Goal: Communication & Community: Connect with others

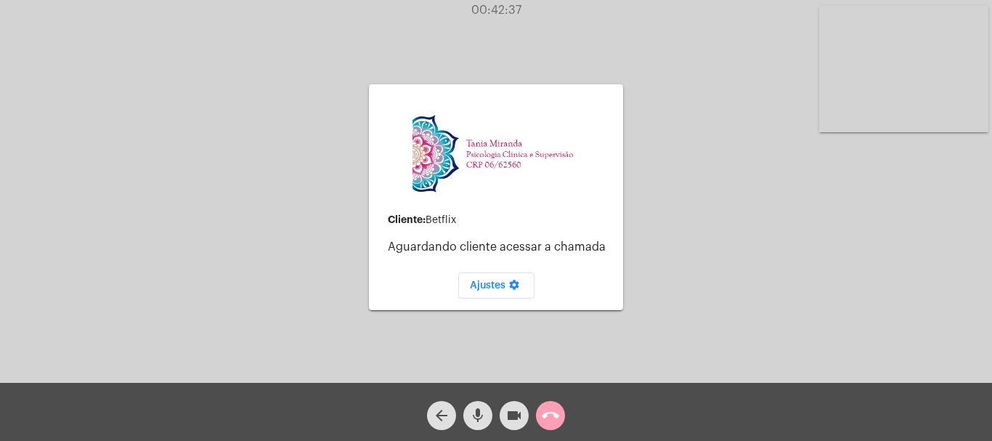
click at [557, 413] on mat-icon "call_end" at bounding box center [550, 415] width 17 height 17
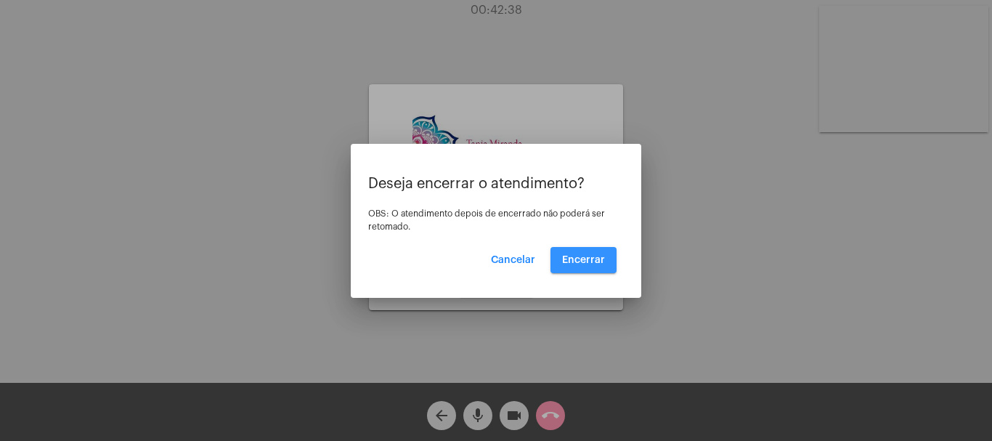
click at [592, 251] on button "Encerrar" at bounding box center [583, 260] width 66 height 26
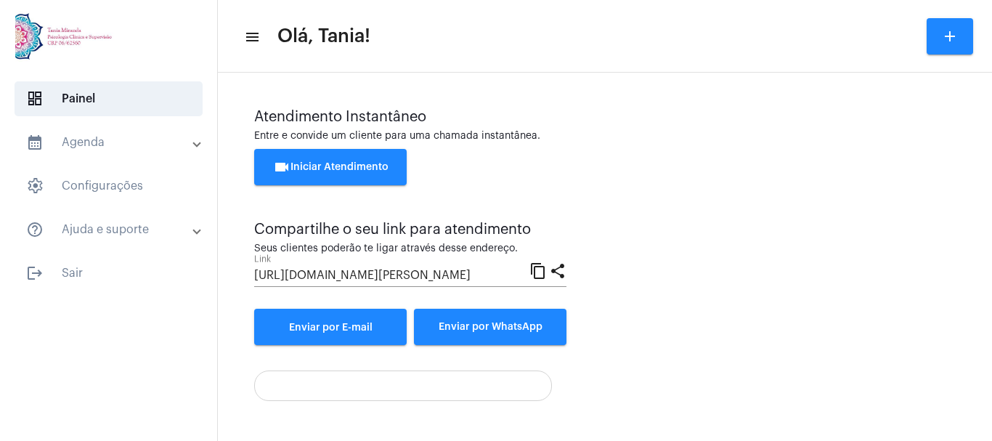
scroll to position [102, 0]
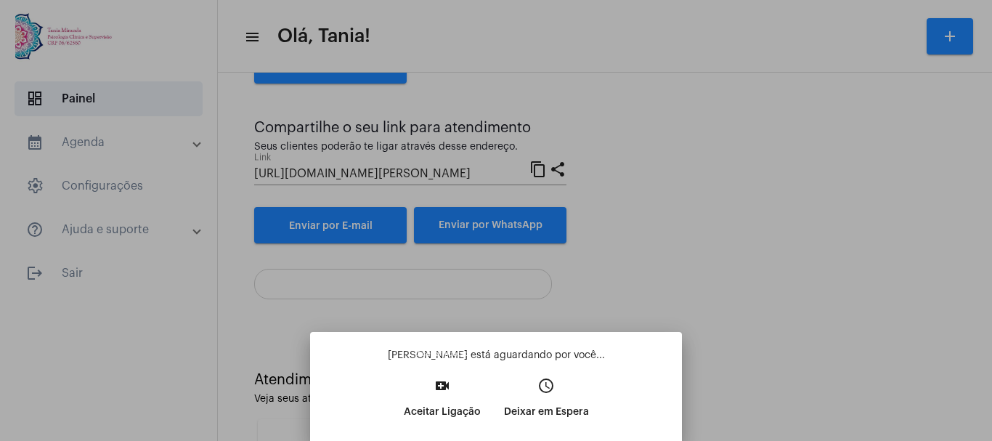
click at [446, 388] on mat-icon "video_call" at bounding box center [442, 385] width 17 height 17
